Goal: Check status

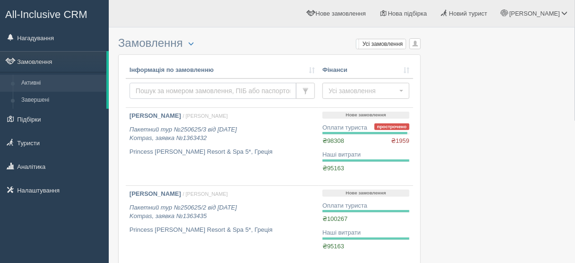
click at [151, 88] on input "text" at bounding box center [213, 91] width 167 height 16
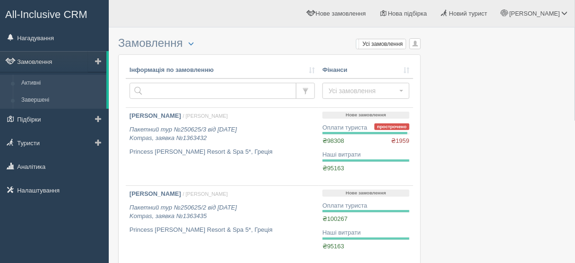
click at [61, 99] on link "Завершені" at bounding box center [61, 100] width 89 height 17
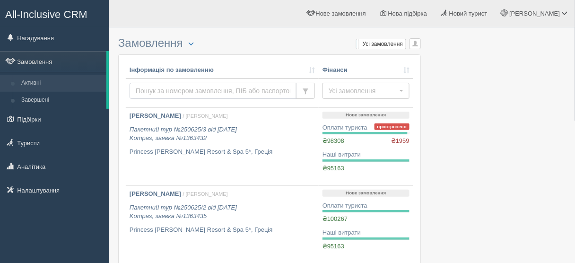
click at [164, 89] on input "text" at bounding box center [213, 91] width 167 height 16
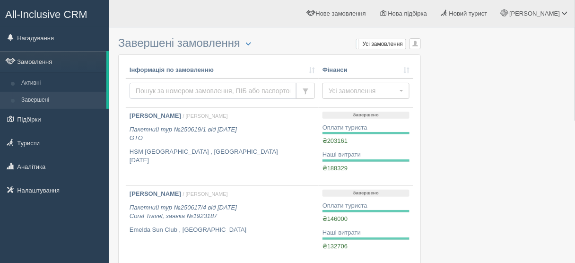
drag, startPoint x: 0, startPoint y: 0, endPoint x: 164, endPoint y: 89, distance: 186.6
click at [164, 89] on input "text" at bounding box center [213, 91] width 167 height 16
type input "korcha"
